Goal: Information Seeking & Learning: Find specific fact

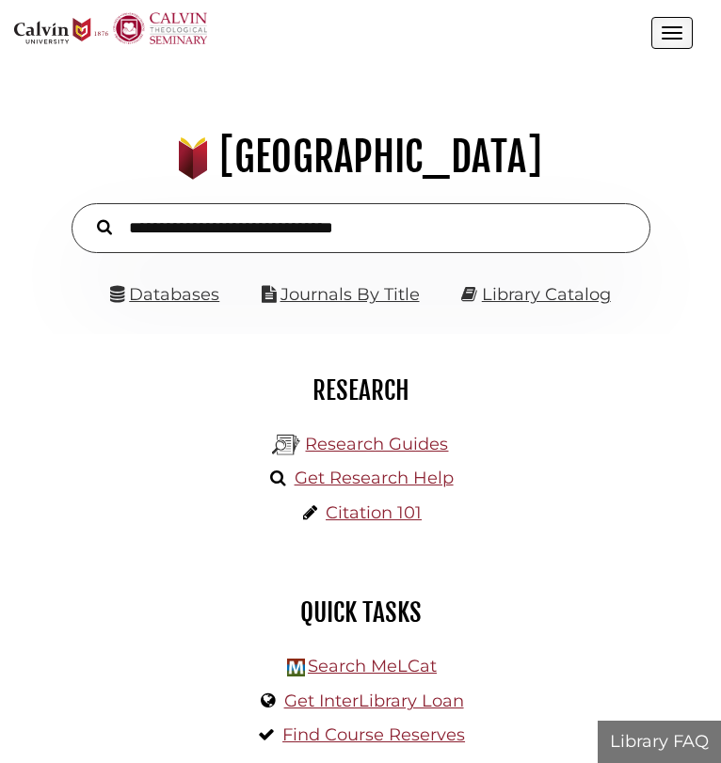
scroll to position [222, 664]
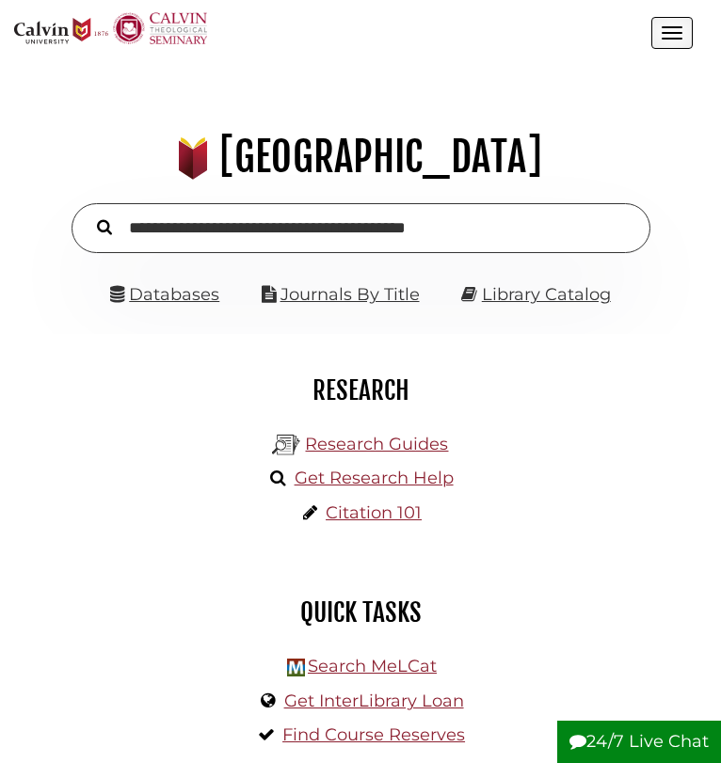
type input "**********"
click at [88, 215] on button "Search" at bounding box center [105, 227] width 34 height 24
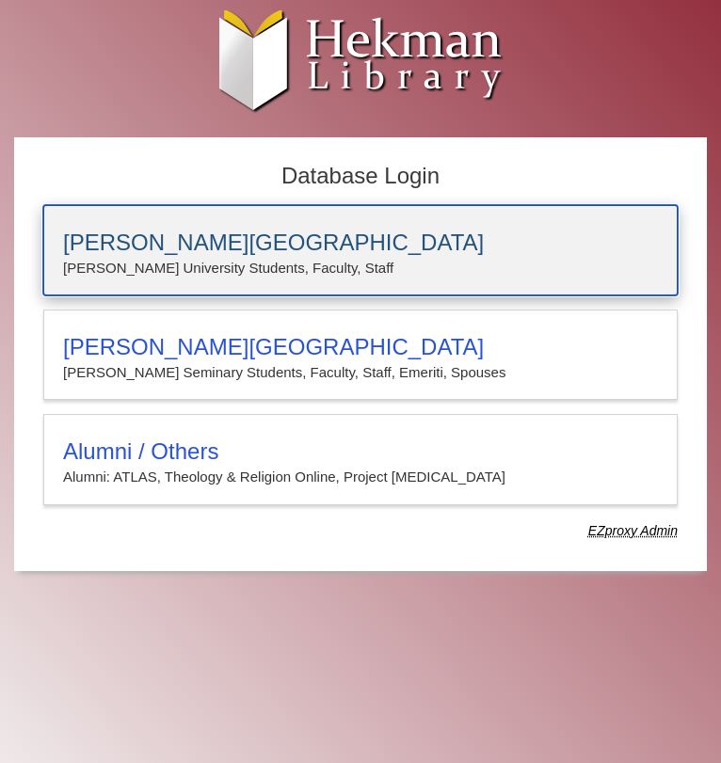
click at [248, 245] on h3 "[PERSON_NAME][GEOGRAPHIC_DATA]" at bounding box center [360, 243] width 595 height 26
